Goal: Information Seeking & Learning: Check status

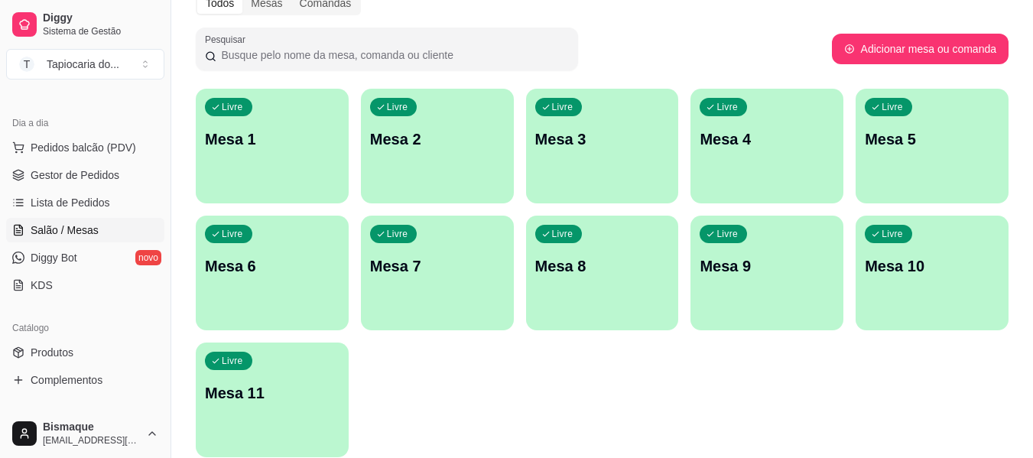
scroll to position [76, 0]
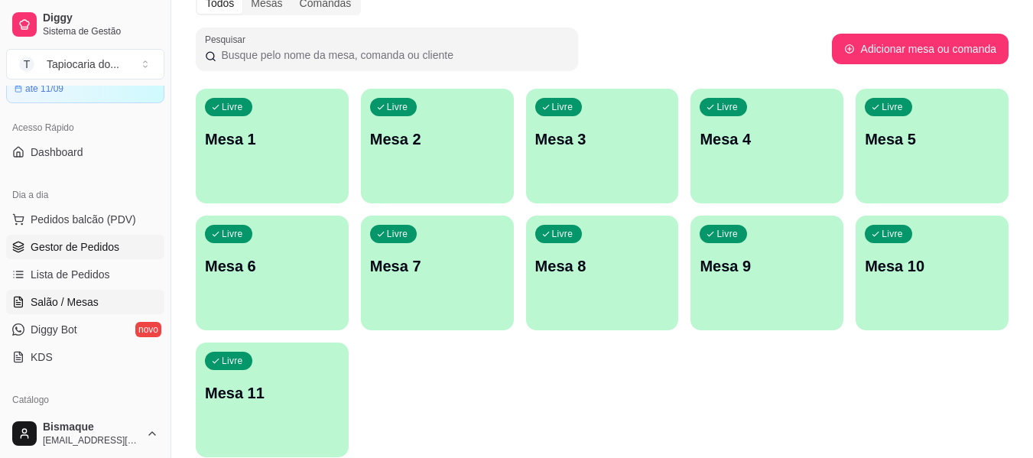
click at [87, 251] on span "Gestor de Pedidos" at bounding box center [75, 246] width 89 height 15
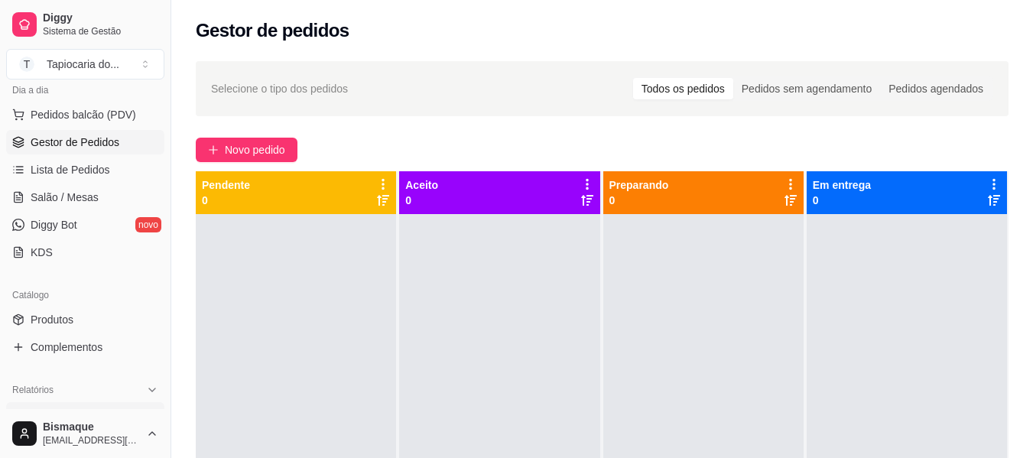
scroll to position [306, 0]
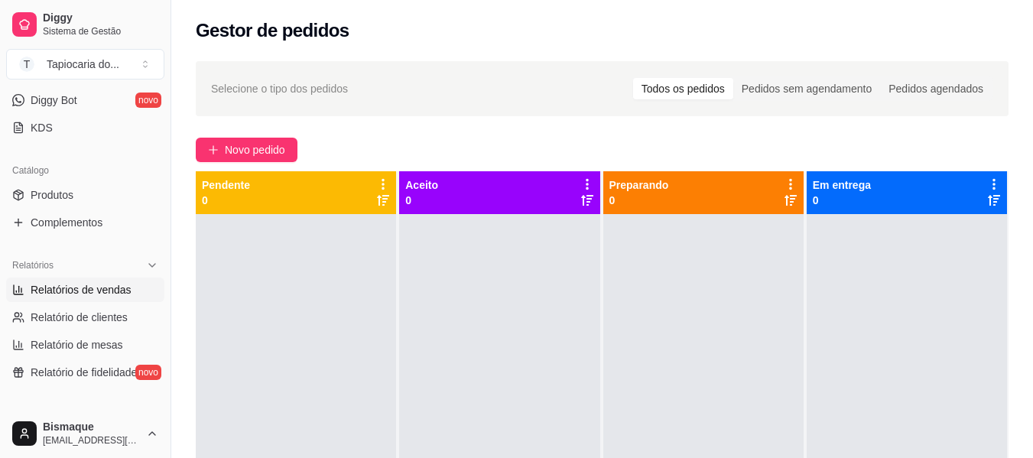
click at [72, 283] on span "Relatórios de vendas" at bounding box center [81, 289] width 101 height 15
select select "ALL"
select select "0"
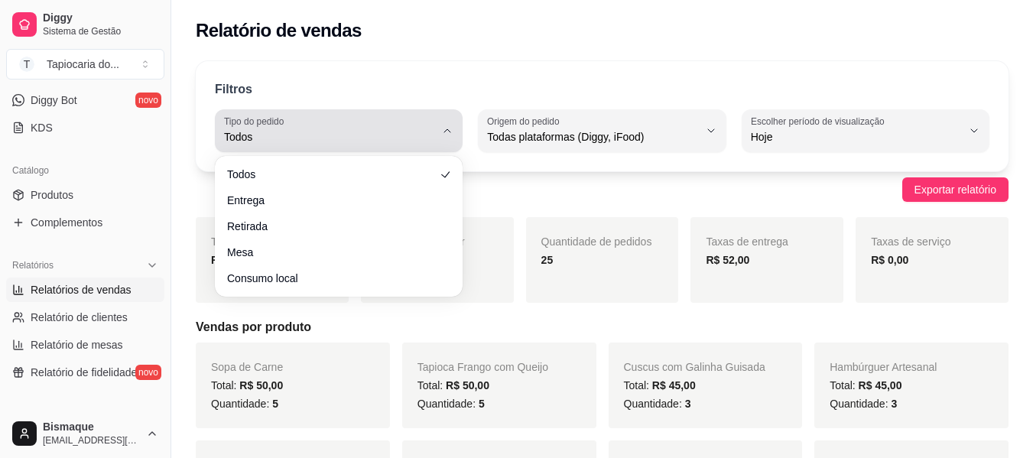
click at [425, 135] on span "Todos" at bounding box center [329, 136] width 211 height 15
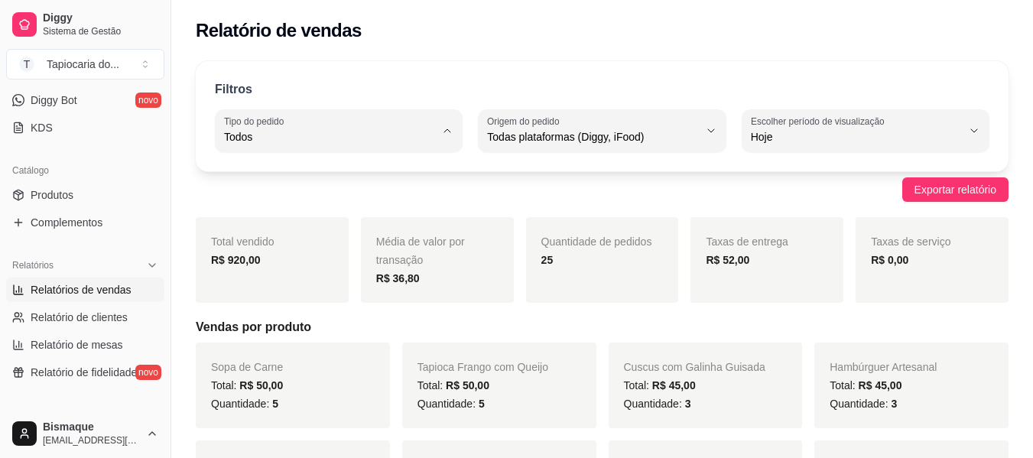
click at [301, 168] on span "Todos" at bounding box center [332, 173] width 200 height 15
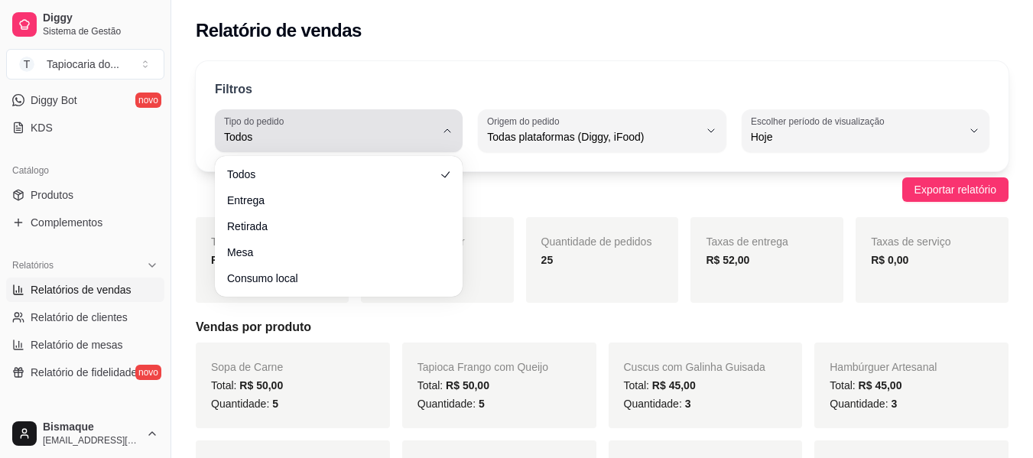
click at [444, 115] on button "Tipo do pedido Todos" at bounding box center [339, 130] width 248 height 43
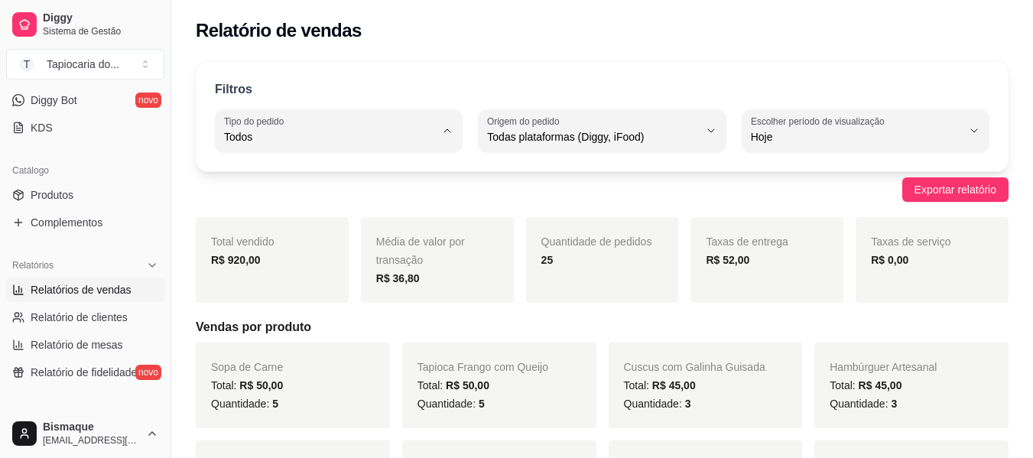
click at [310, 203] on span "Entrega" at bounding box center [332, 198] width 200 height 15
type input "DELIVERY"
select select "DELIVERY"
